Goal: Find specific page/section: Find specific page/section

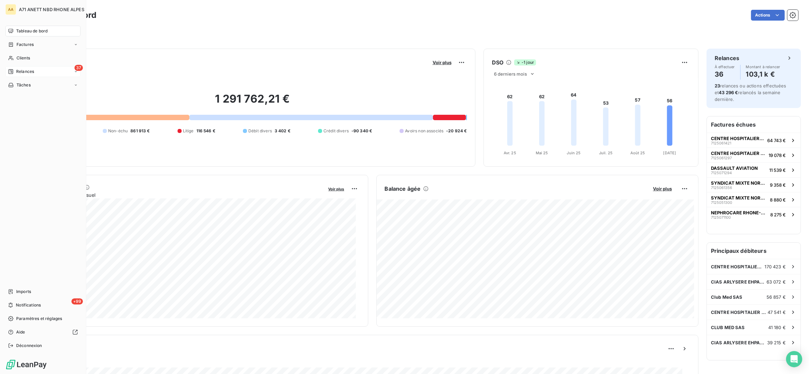
click at [31, 69] on span "Relances" at bounding box center [25, 71] width 18 height 6
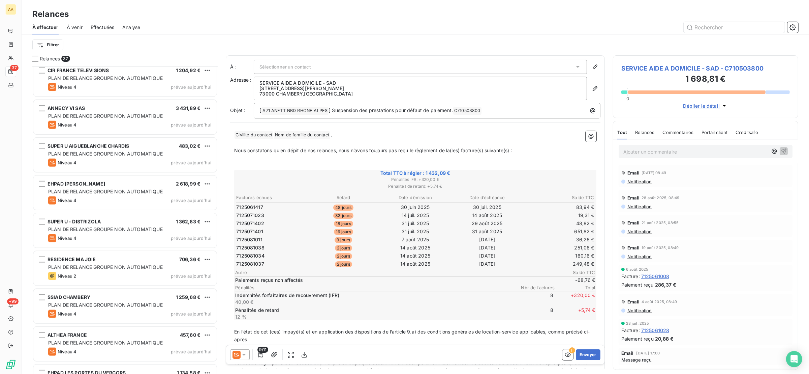
scroll to position [1090, 0]
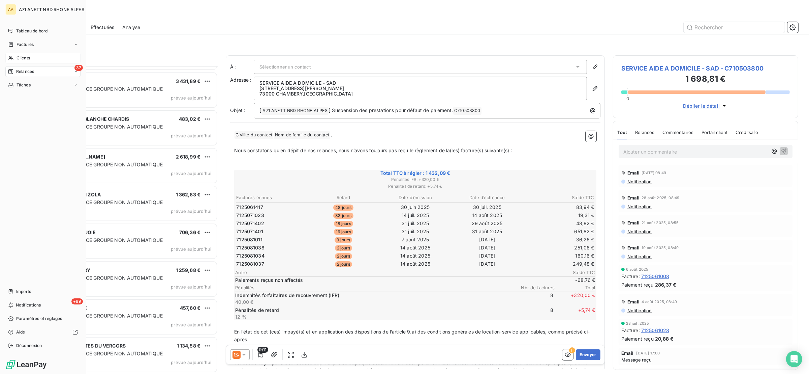
click at [28, 60] on span "Clients" at bounding box center [23, 58] width 13 height 6
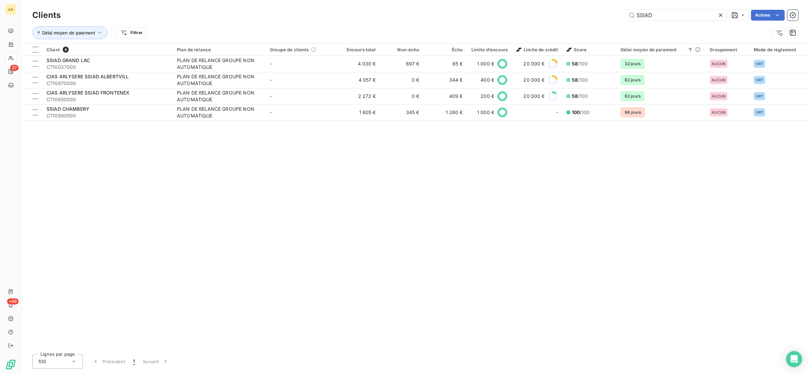
drag, startPoint x: 663, startPoint y: 15, endPoint x: 617, endPoint y: 18, distance: 45.6
click at [617, 18] on div "SSIAD Actions" at bounding box center [434, 15] width 730 height 11
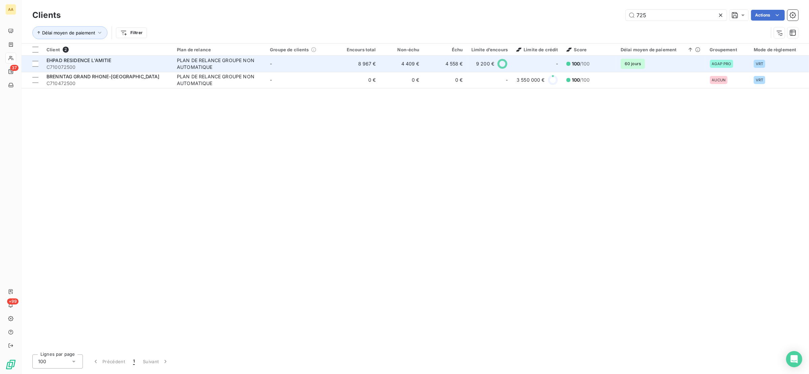
type input "725"
click at [157, 65] on span "C710072500" at bounding box center [108, 67] width 122 height 7
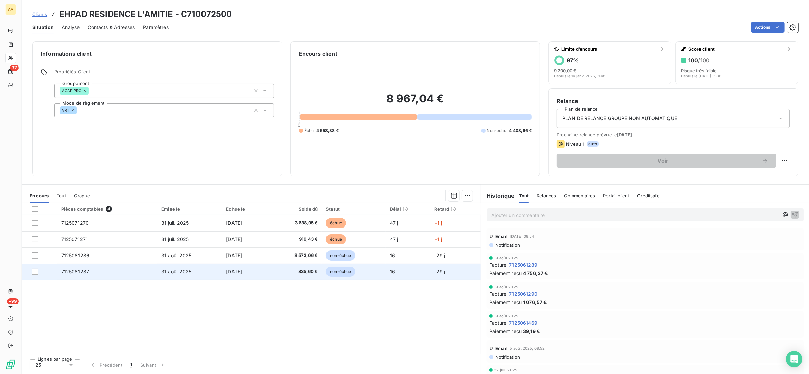
click at [97, 268] on td "7125081287" at bounding box center [107, 271] width 100 height 16
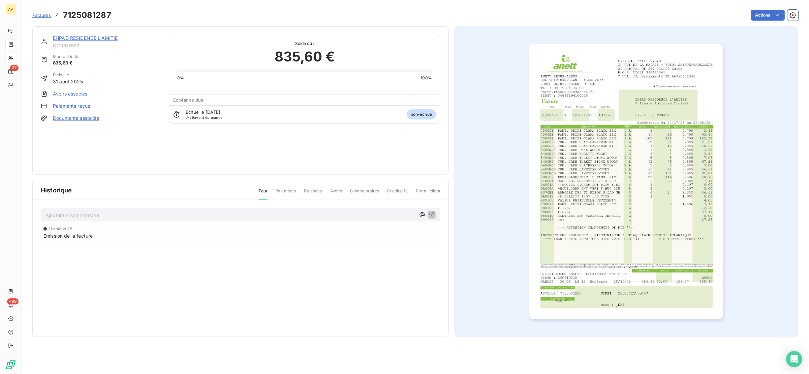
click at [95, 272] on div "Historique Tout Paiements Relances Avoirs Commentaires Creditsafe Portail clien…" at bounding box center [241, 258] width 416 height 156
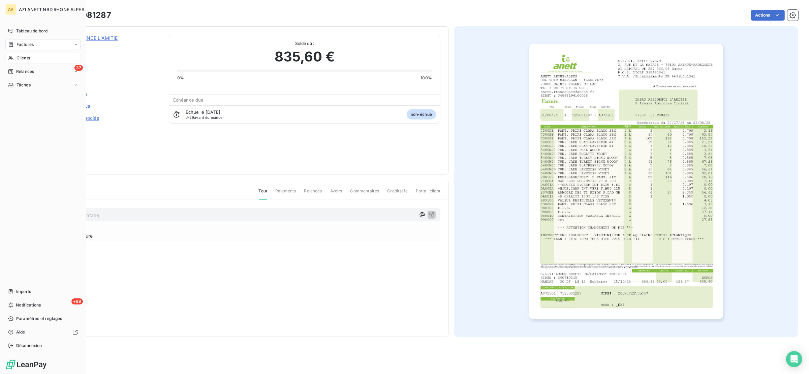
click at [8, 55] on icon at bounding box center [11, 57] width 6 height 5
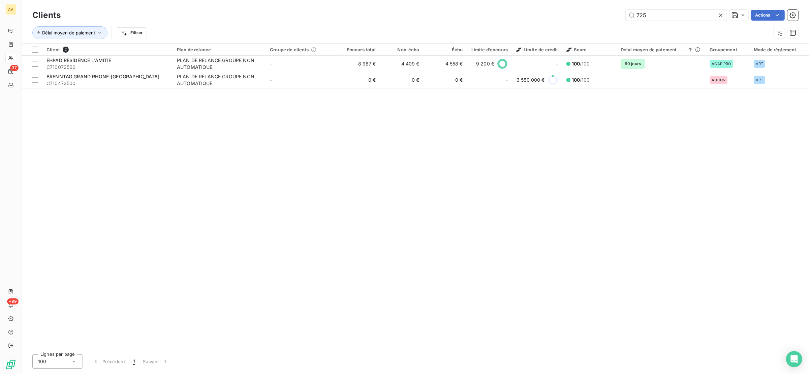
drag, startPoint x: 650, startPoint y: 14, endPoint x: 622, endPoint y: 19, distance: 28.3
click at [622, 19] on div "725 Actions" at bounding box center [434, 15] width 730 height 11
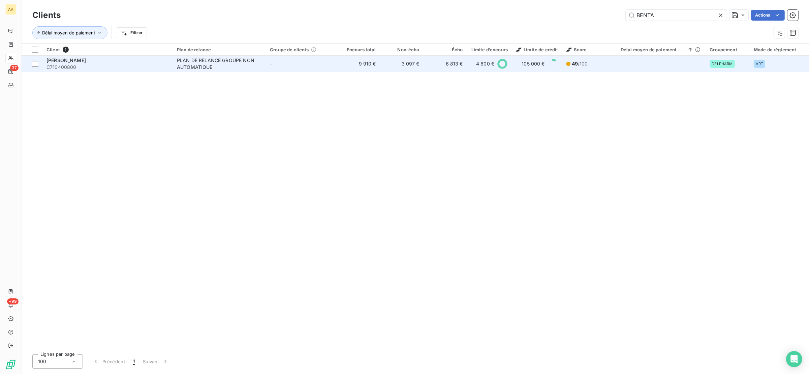
type input "BENTA"
click at [196, 59] on div "PLAN DE RELANCE GROUPE NON AUTOMATIQUE" at bounding box center [219, 63] width 84 height 13
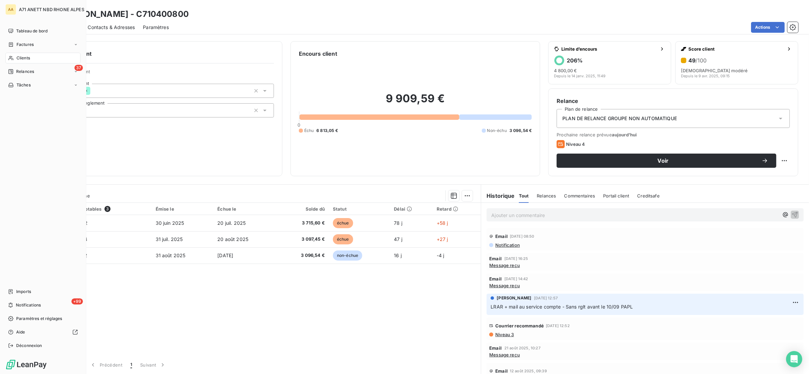
click at [10, 54] on div "Clients" at bounding box center [42, 58] width 75 height 11
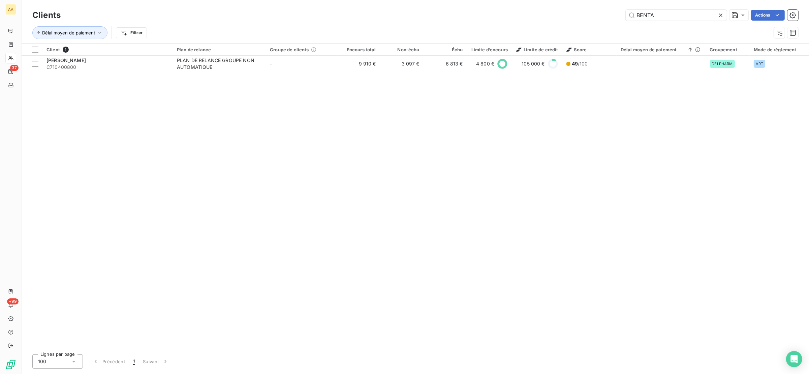
drag, startPoint x: 655, startPoint y: 18, endPoint x: 594, endPoint y: 16, distance: 61.1
click at [594, 15] on div "BENTA Actions" at bounding box center [434, 15] width 730 height 11
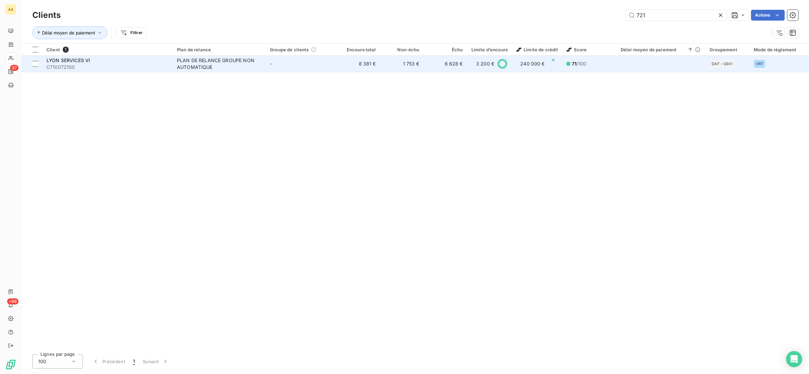
type input "721"
click at [229, 66] on div "PLAN DE RELANCE GROUPE NON AUTOMATIQUE" at bounding box center [219, 63] width 84 height 13
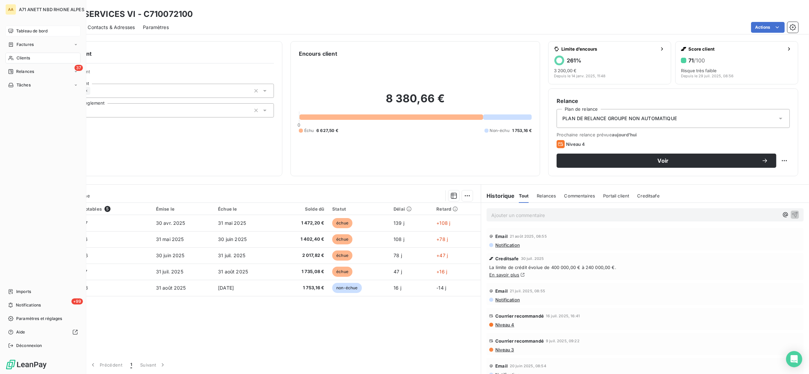
click at [20, 30] on span "Tableau de bord" at bounding box center [31, 31] width 31 height 6
